Goal: Information Seeking & Learning: Learn about a topic

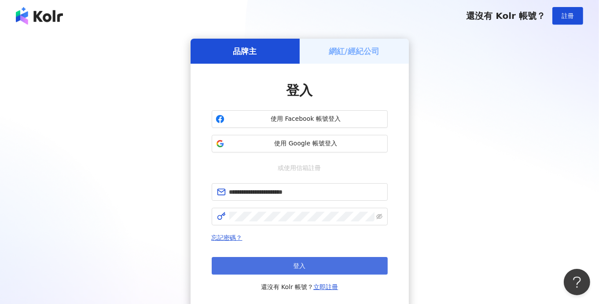
click at [269, 264] on button "登入" at bounding box center [300, 266] width 176 height 18
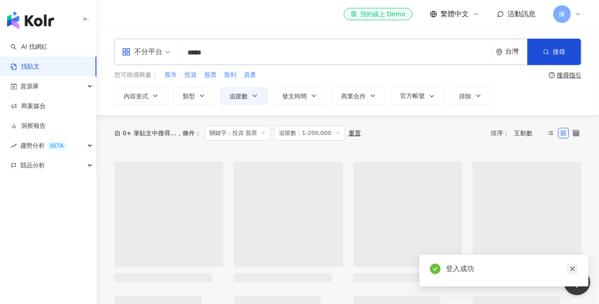
click at [572, 272] on icon "close" at bounding box center [572, 269] width 6 height 6
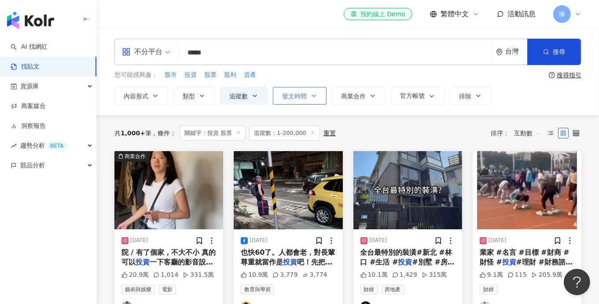
click at [292, 97] on span "發文時間" at bounding box center [294, 96] width 25 height 7
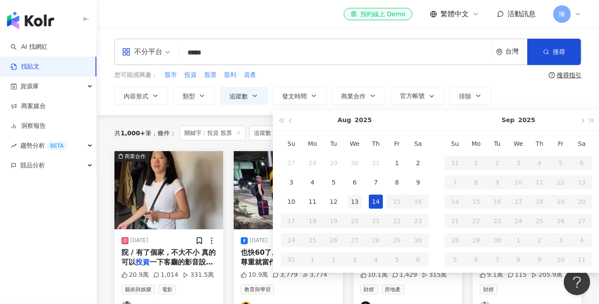
type input "**********"
click at [353, 205] on div "13" at bounding box center [355, 202] width 14 height 14
click at [375, 200] on div "14" at bounding box center [376, 202] width 14 height 14
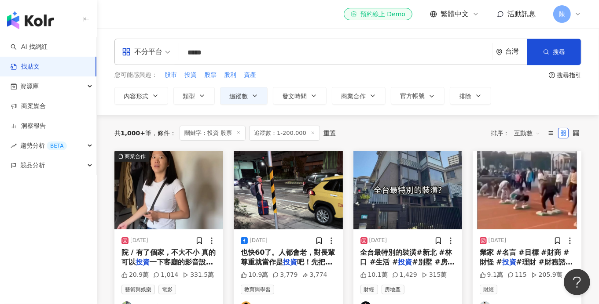
type input "**********"
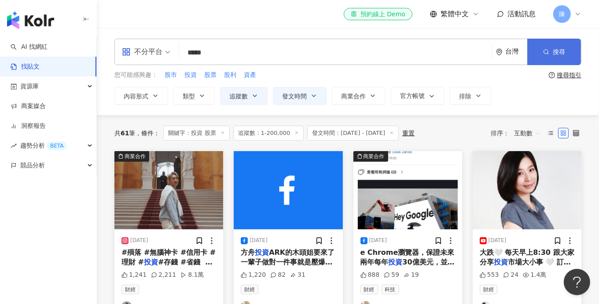
click at [558, 54] on span "搜尋" at bounding box center [559, 51] width 12 height 7
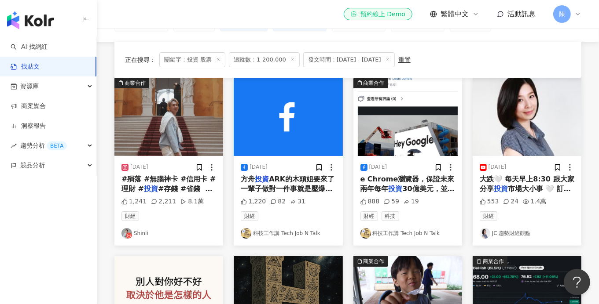
scroll to position [132, 0]
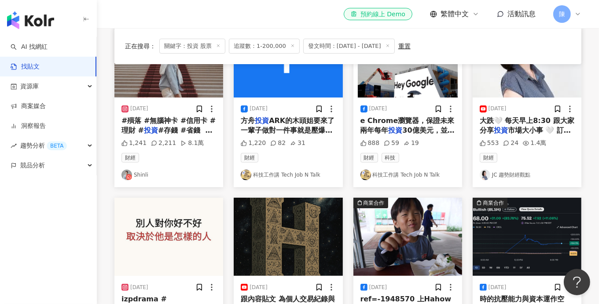
click at [286, 176] on link "科技工作講 Tech Job N Talk" at bounding box center [288, 175] width 95 height 11
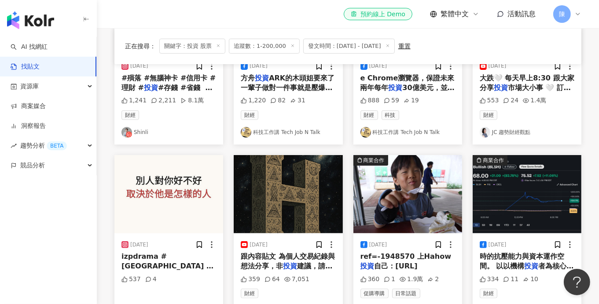
scroll to position [220, 0]
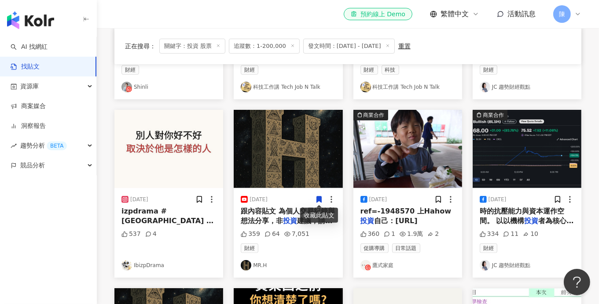
click at [161, 269] on link "IbizpDrama" at bounding box center [168, 265] width 95 height 11
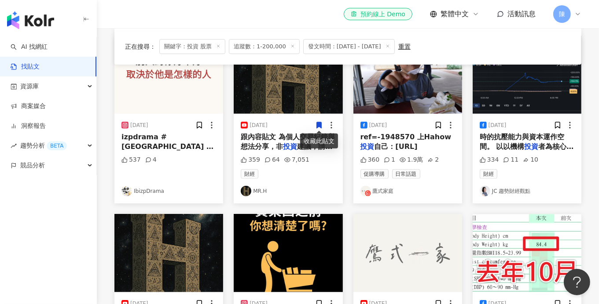
scroll to position [308, 0]
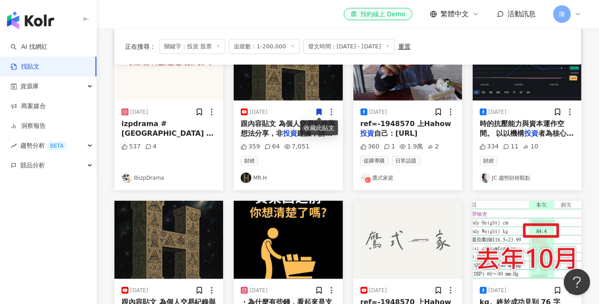
click at [227, 159] on div "2025/8/13 izpdrama #艾比小劇場 #艾比 投資 筆記 # 投資 自己 #自我成長 #心理 537 4 IbizpDrama" at bounding box center [168, 106] width 119 height 168
click at [253, 177] on link "MR.H" at bounding box center [288, 178] width 95 height 11
click at [382, 178] on link "鷹式家庭" at bounding box center [407, 178] width 95 height 11
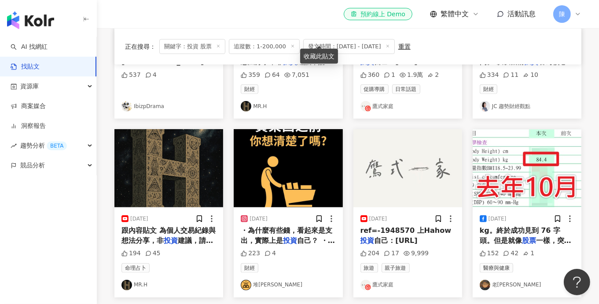
scroll to position [483, 0]
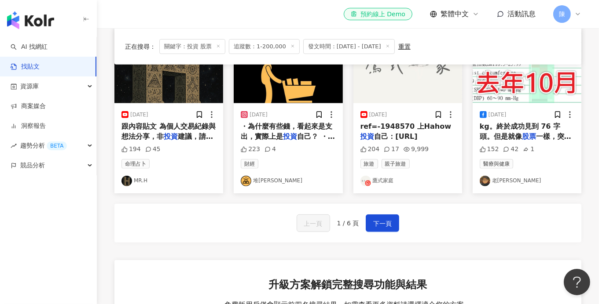
click at [268, 180] on link "堆金積玉" at bounding box center [288, 181] width 95 height 11
click at [495, 181] on link "老[PERSON_NAME]" at bounding box center [527, 181] width 95 height 11
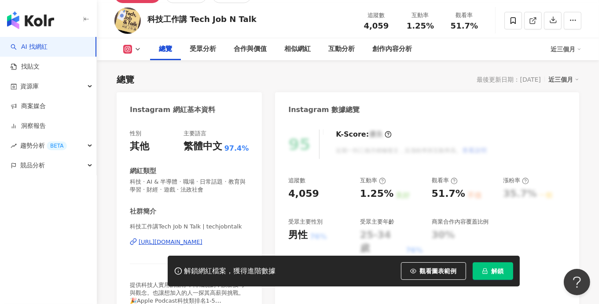
scroll to position [88, 0]
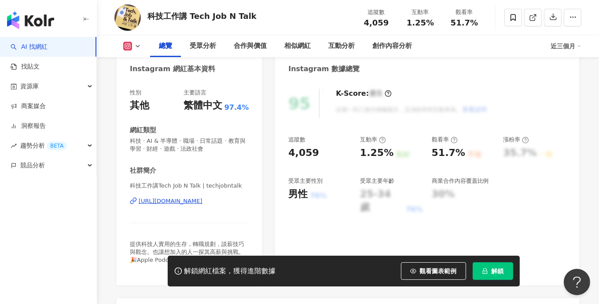
click at [138, 45] on icon at bounding box center [137, 46] width 7 height 7
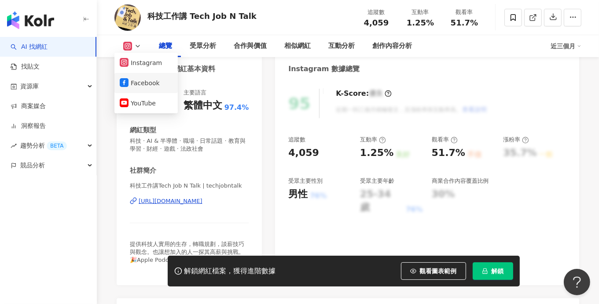
click at [142, 80] on button "Facebook" at bounding box center [146, 83] width 53 height 12
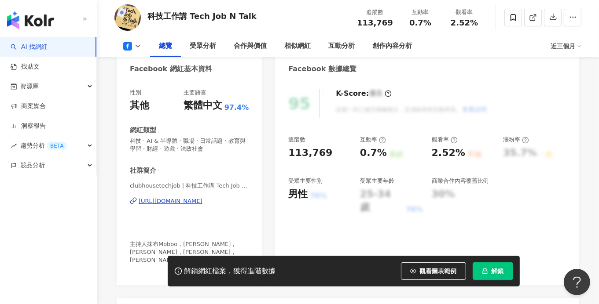
click at [200, 203] on div "https://www.facebook.com/109507044628425" at bounding box center [171, 202] width 64 height 8
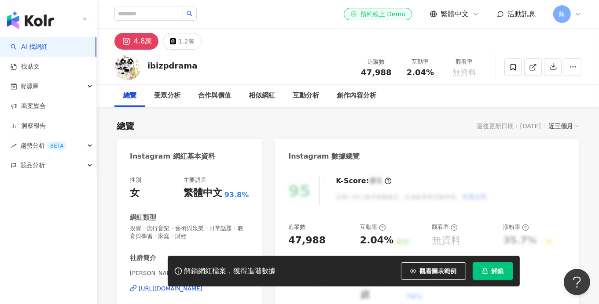
click at [206, 270] on span "林艾比🌐 | ibizpdrama" at bounding box center [189, 274] width 119 height 8
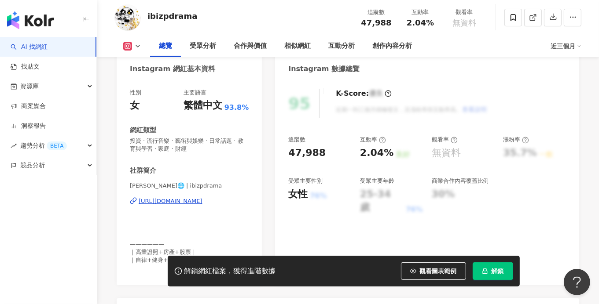
click at [174, 202] on div "https://www.instagram.com/ibizpdrama/" at bounding box center [171, 202] width 64 height 8
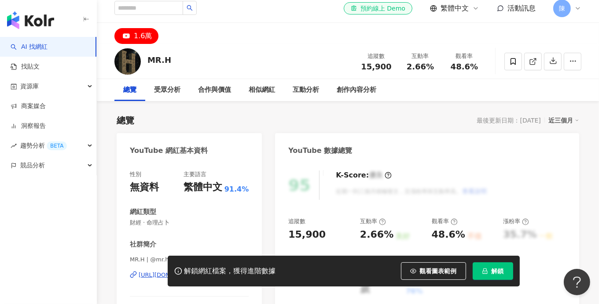
scroll to position [88, 0]
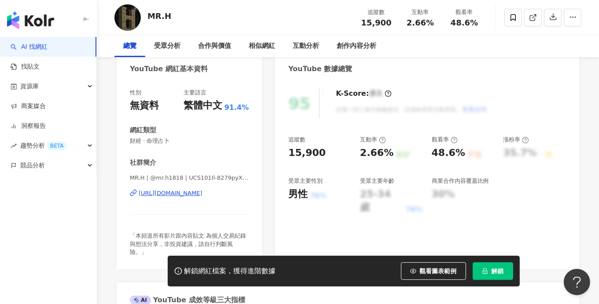
click at [202, 193] on div "https://www.youtube.com/channel/UCS101Il-8279pyXc78O7Dxw" at bounding box center [171, 194] width 64 height 8
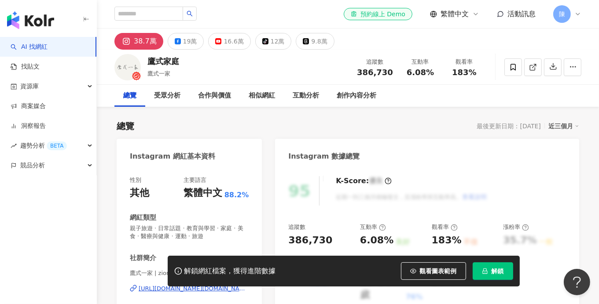
scroll to position [132, 0]
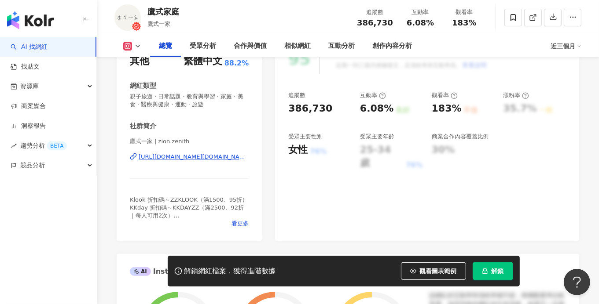
click at [209, 159] on div "[URL][DOMAIN_NAME][DOMAIN_NAME]" at bounding box center [194, 157] width 110 height 8
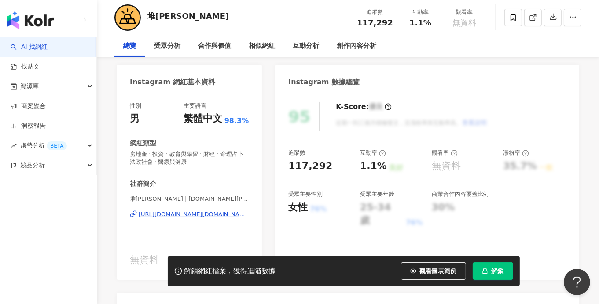
scroll to position [88, 0]
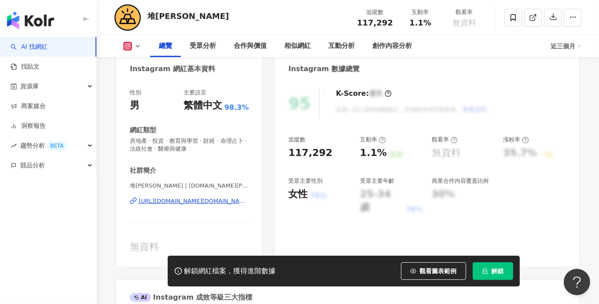
click at [224, 201] on div "https://www.instagram.com/the.golden.rich/" at bounding box center [194, 202] width 110 height 8
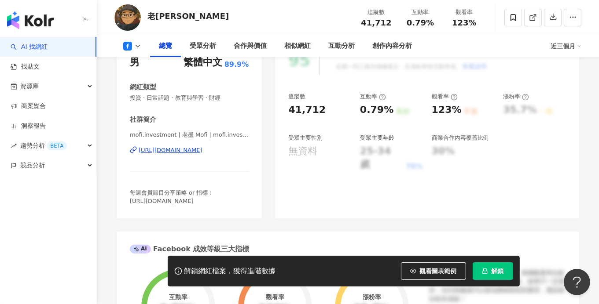
scroll to position [132, 0]
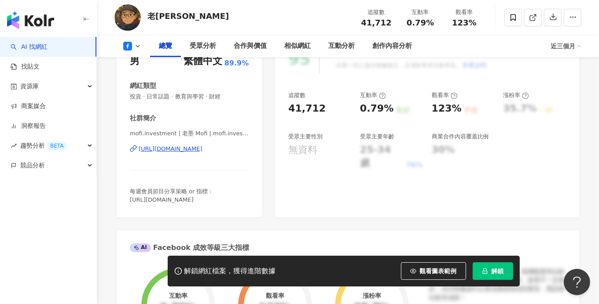
click at [202, 152] on div "[URL][DOMAIN_NAME]" at bounding box center [171, 149] width 64 height 8
